Goal: Information Seeking & Learning: Learn about a topic

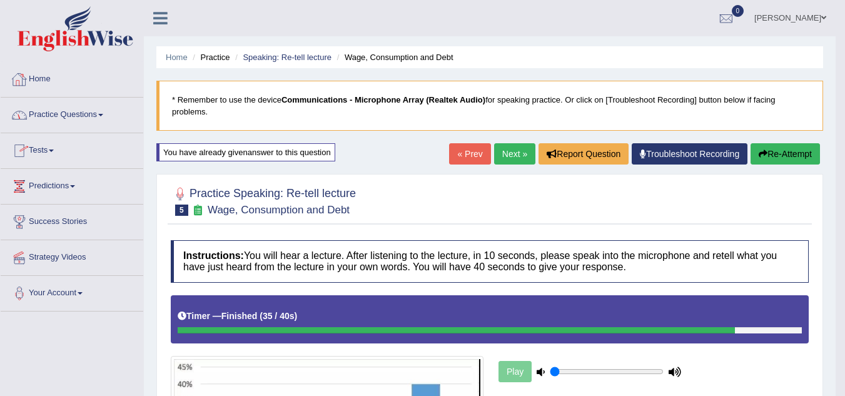
click at [39, 76] on link "Home" at bounding box center [72, 77] width 143 height 31
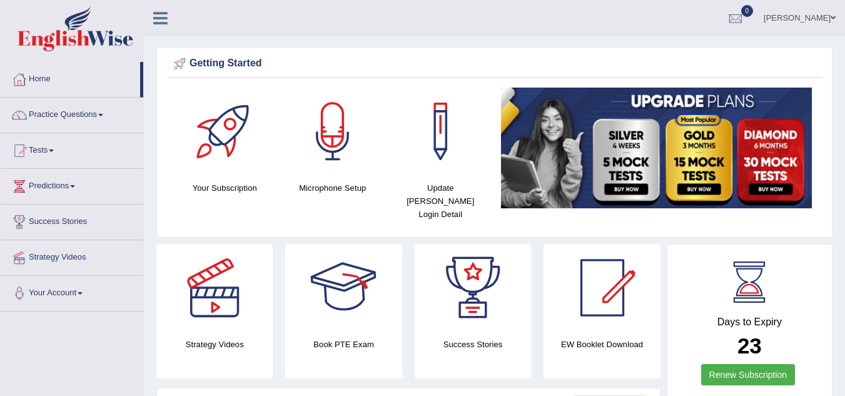
click at [353, 292] on div at bounding box center [344, 288] width 88 height 88
click at [104, 113] on link "Practice Questions" at bounding box center [72, 113] width 143 height 31
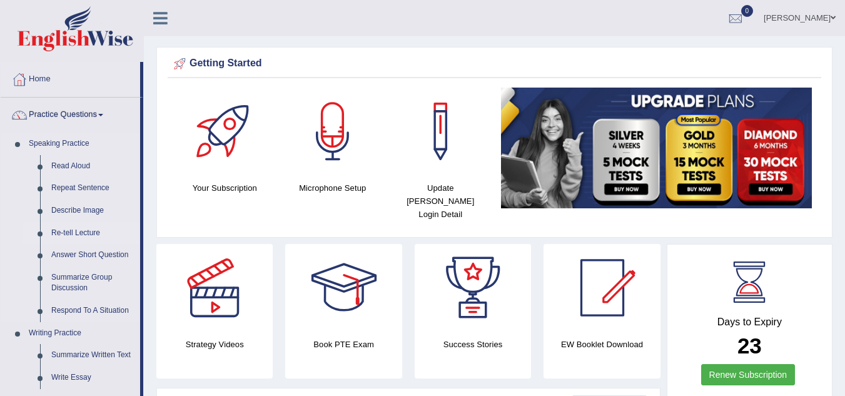
click at [115, 228] on link "Re-tell Lecture" at bounding box center [93, 233] width 94 height 23
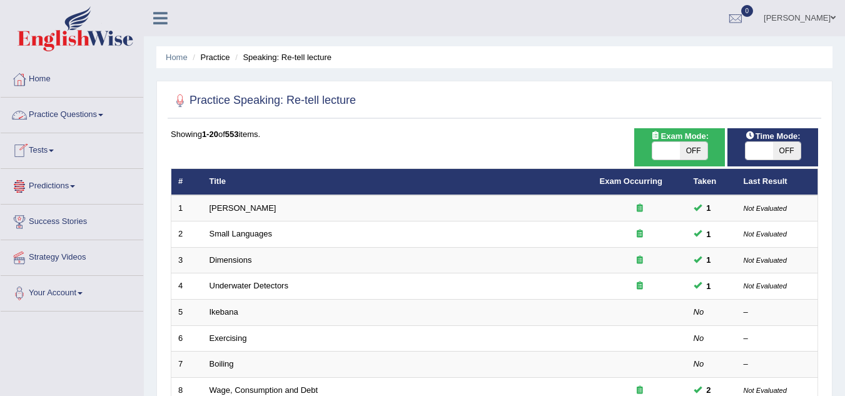
click at [104, 113] on link "Practice Questions" at bounding box center [72, 113] width 143 height 31
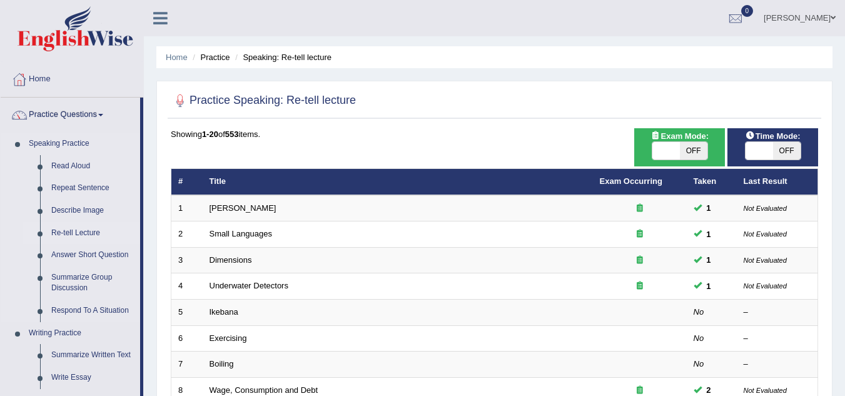
click at [117, 146] on link "Speaking Practice" at bounding box center [81, 144] width 117 height 23
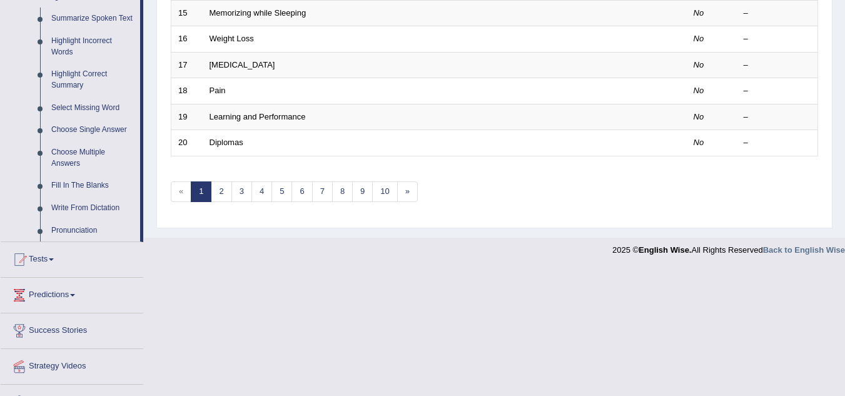
scroll to position [534, 0]
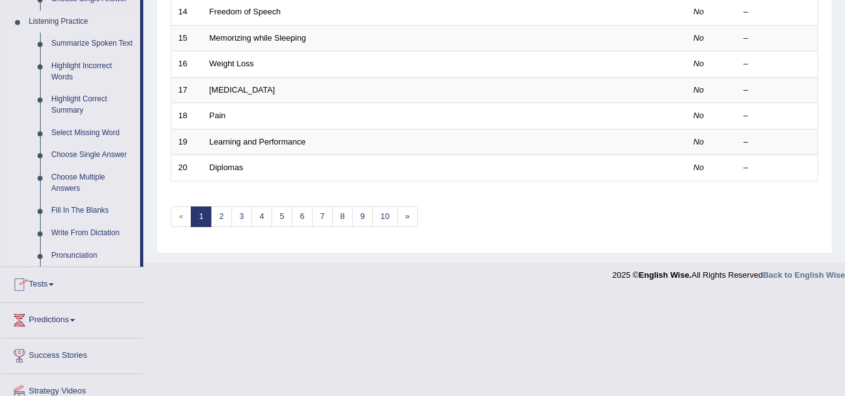
click at [73, 251] on link "Pronunciation" at bounding box center [93, 256] width 94 height 23
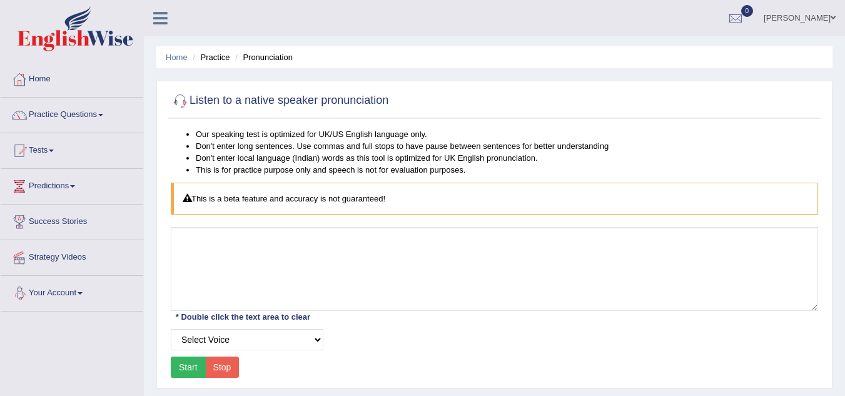
click at [178, 363] on button "Start" at bounding box center [188, 366] width 35 height 21
click at [188, 367] on button "Start" at bounding box center [188, 366] width 35 height 21
click at [316, 339] on select "Select Voice UK English Female UK English Male" at bounding box center [247, 339] width 153 height 21
select select "2"
click at [171, 329] on select "Select Voice UK English Female UK English Male" at bounding box center [247, 339] width 153 height 21
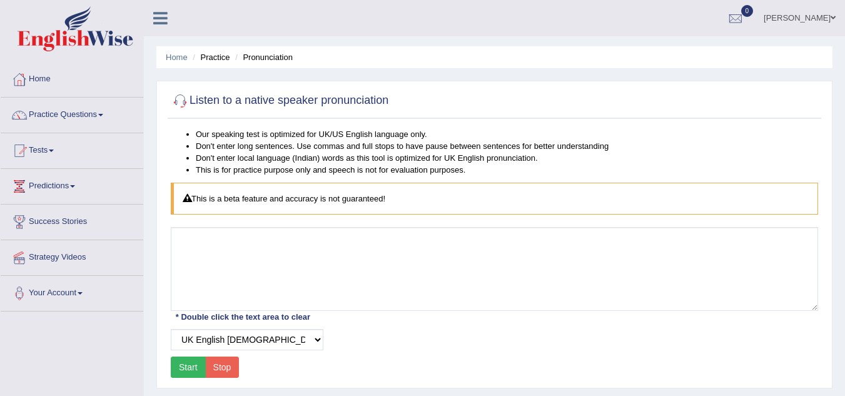
click at [180, 366] on button "Start" at bounding box center [188, 366] width 35 height 21
click at [103, 115] on span at bounding box center [100, 115] width 5 height 3
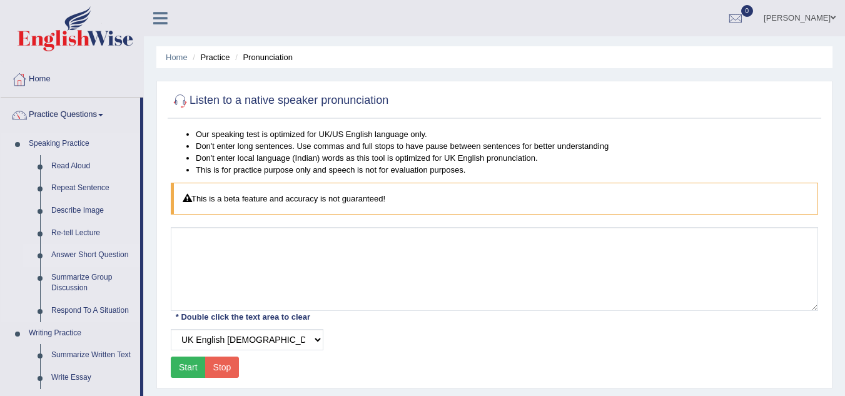
click at [97, 255] on link "Answer Short Question" at bounding box center [93, 255] width 94 height 23
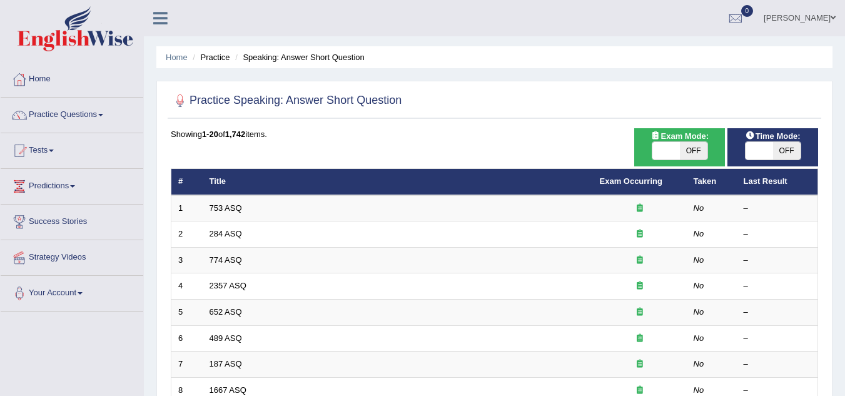
click at [700, 149] on span "OFF" at bounding box center [694, 151] width 28 height 18
checkbox input "true"
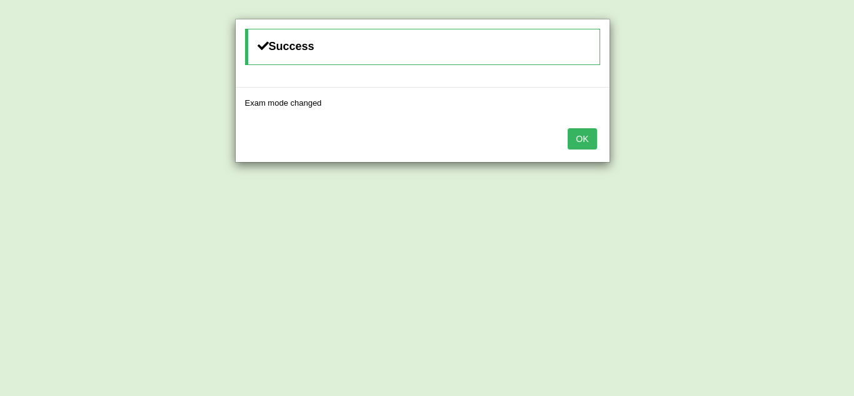
click at [586, 146] on button "OK" at bounding box center [582, 138] width 29 height 21
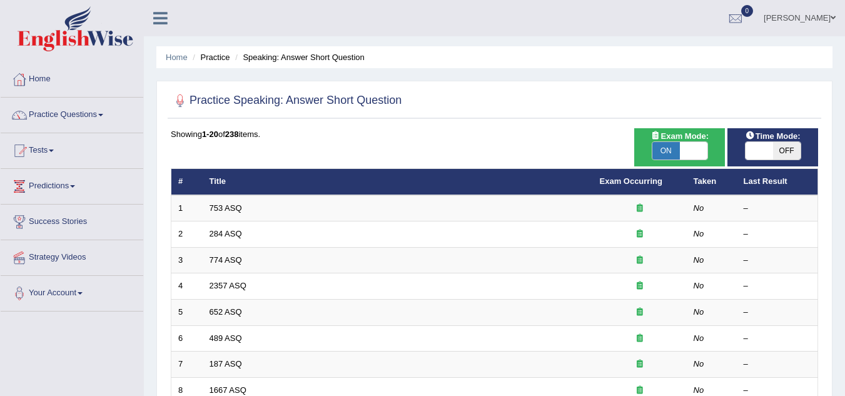
click at [789, 152] on span "OFF" at bounding box center [787, 151] width 28 height 18
checkbox input "true"
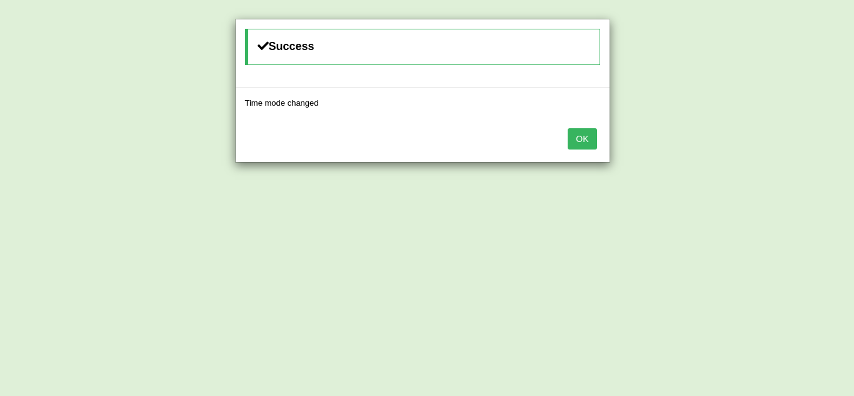
click at [578, 144] on button "OK" at bounding box center [582, 138] width 29 height 21
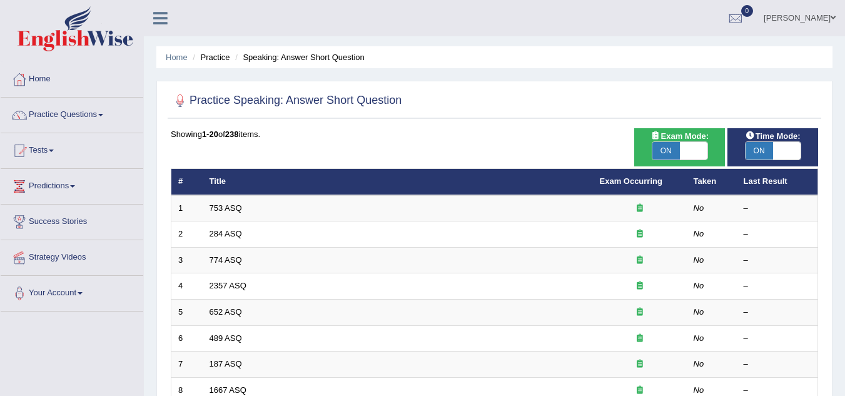
scroll to position [25, 0]
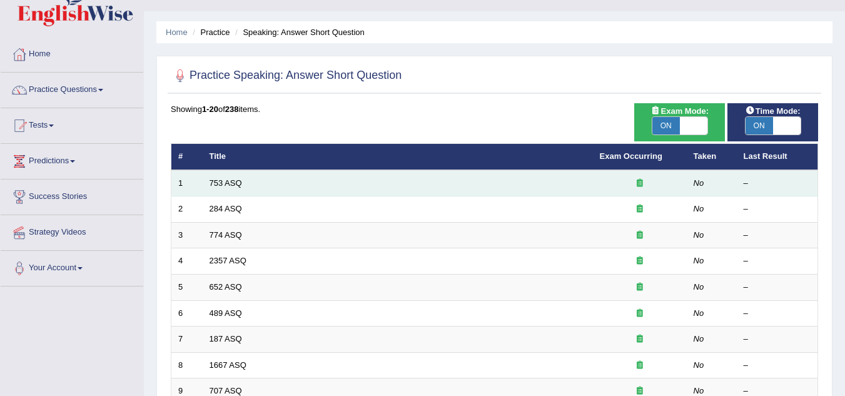
click at [336, 171] on td "753 ASQ" at bounding box center [398, 183] width 390 height 26
click at [230, 187] on link "753 ASQ" at bounding box center [225, 182] width 33 height 9
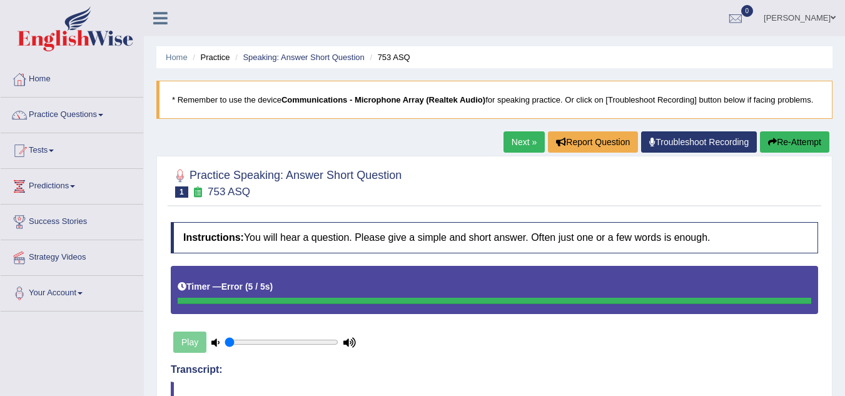
click at [1, 6] on link at bounding box center [71, 30] width 141 height 48
click at [1, 62] on link "Home" at bounding box center [72, 77] width 143 height 31
